Goal: Transaction & Acquisition: Purchase product/service

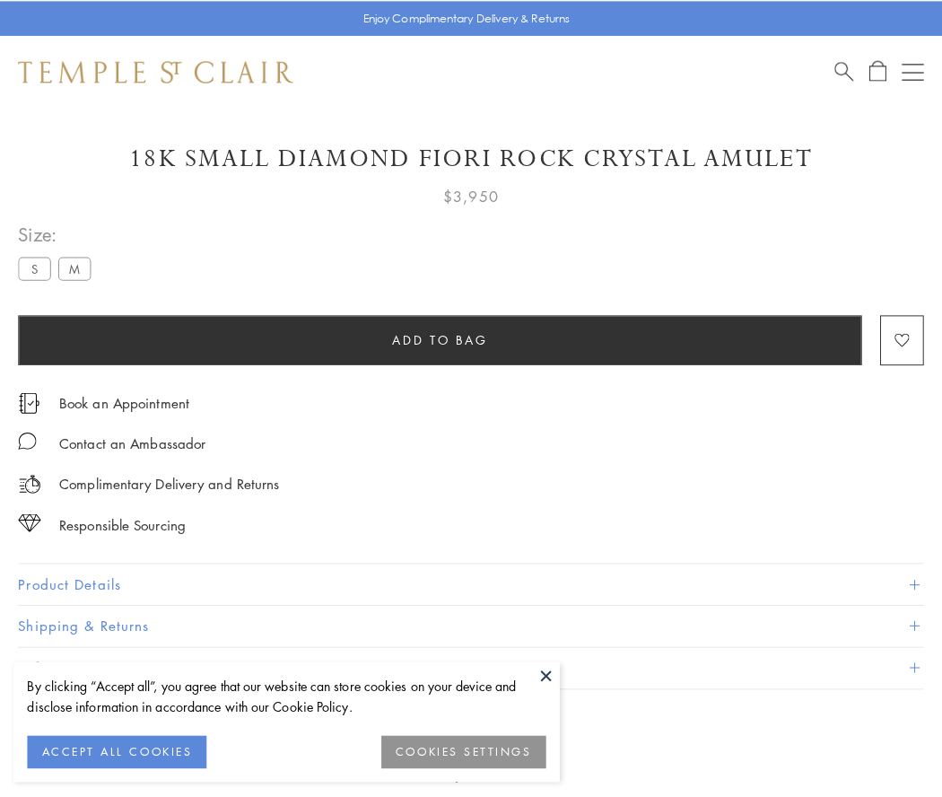
scroll to position [76, 0]
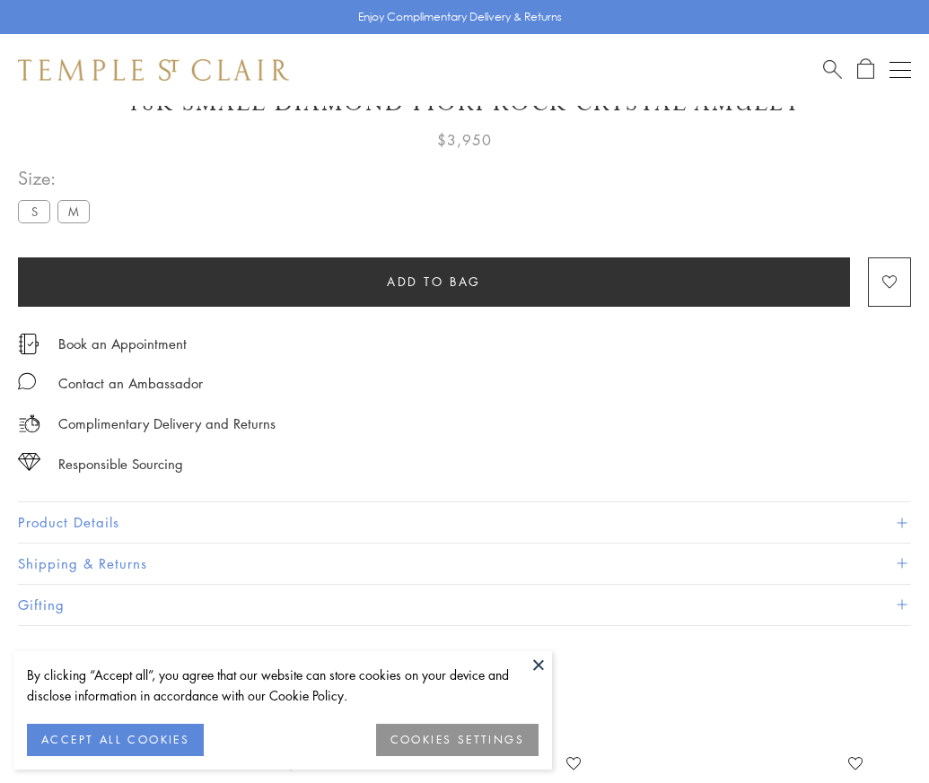
click at [433, 281] on span "Add to bag" at bounding box center [434, 282] width 94 height 20
